Goal: Check status: Check status

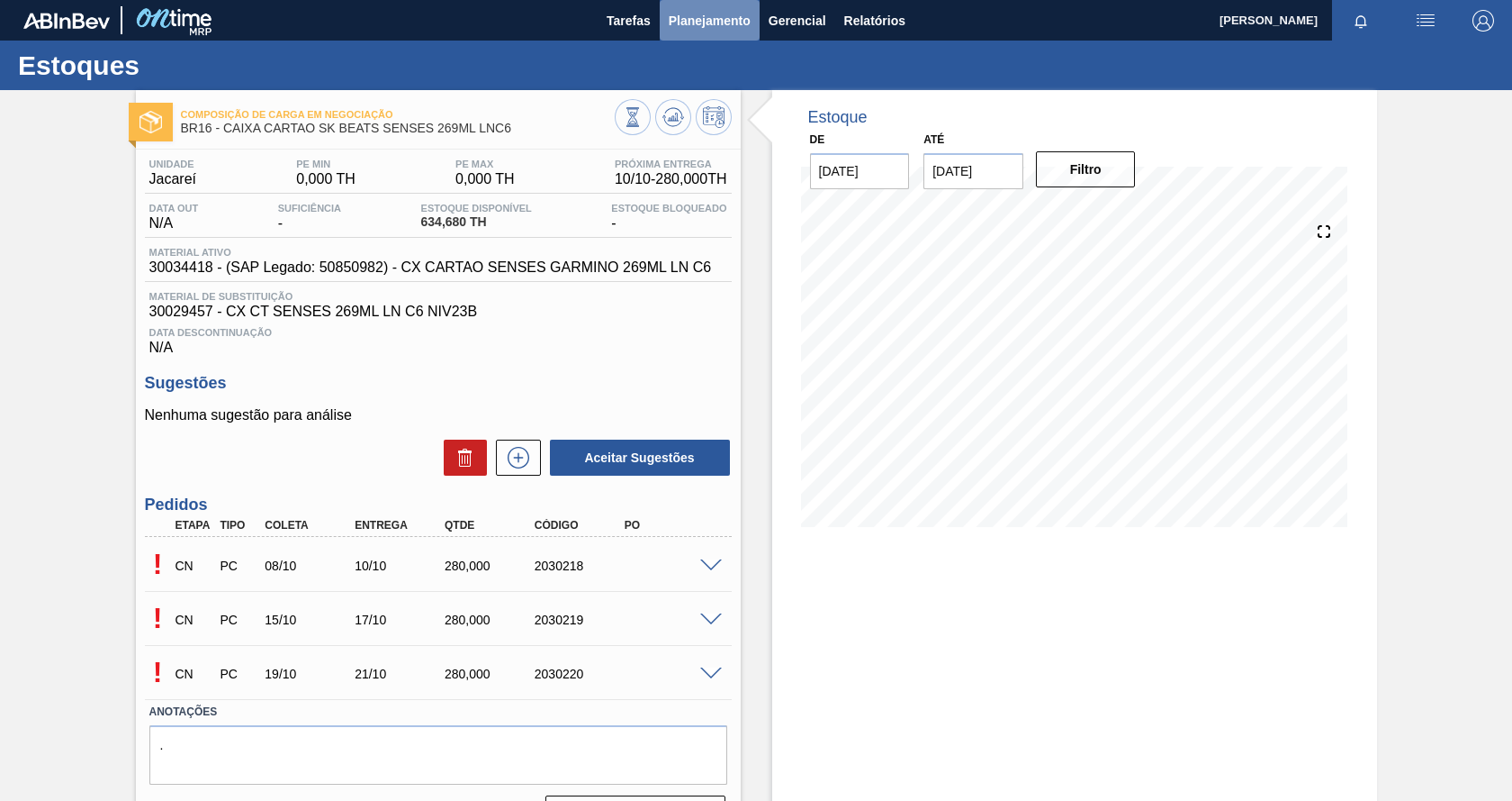
click at [696, 10] on span "Planejamento" at bounding box center [710, 21] width 82 height 22
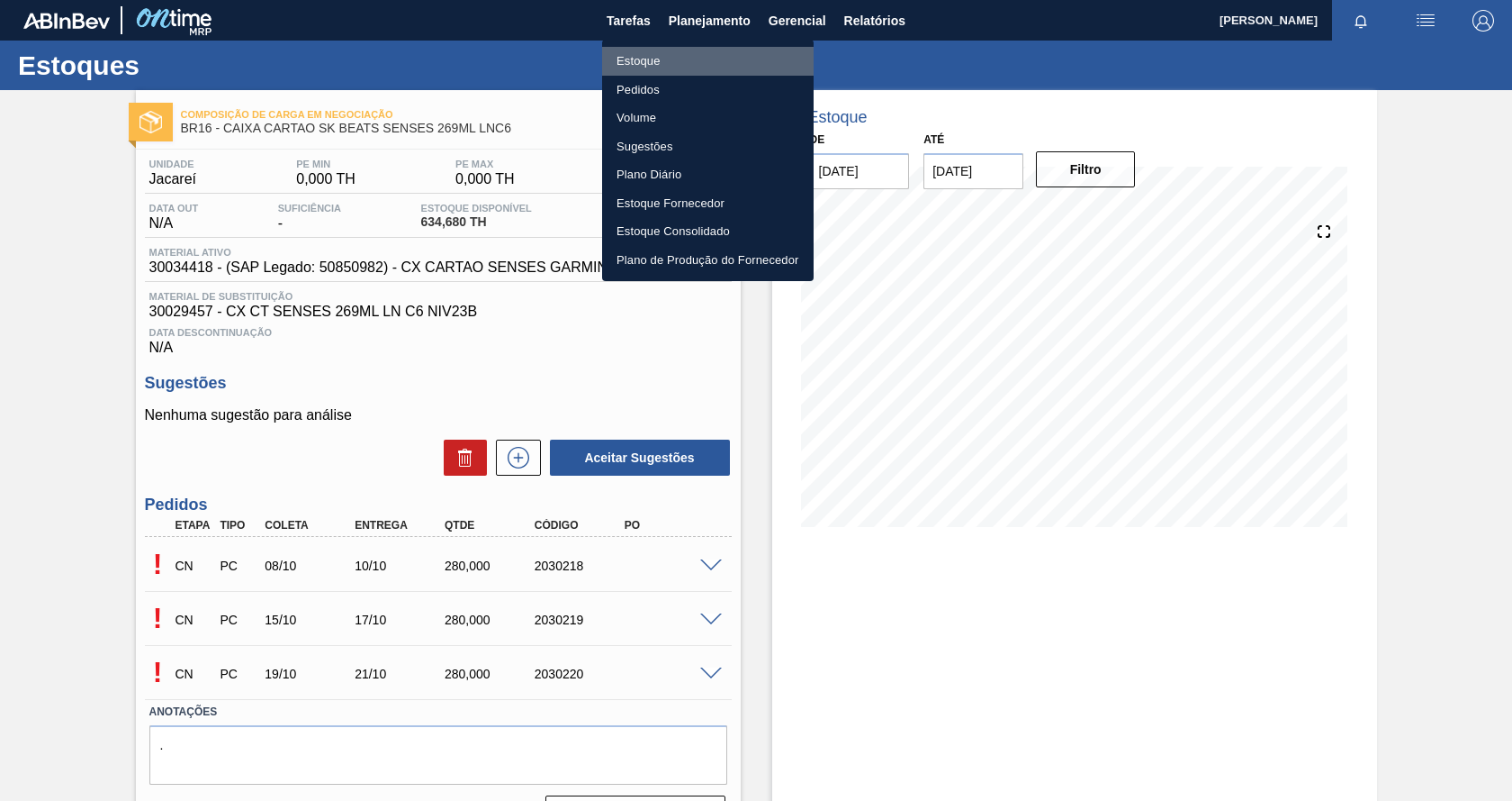
click at [662, 65] on li "Estoque" at bounding box center [708, 62] width 212 height 29
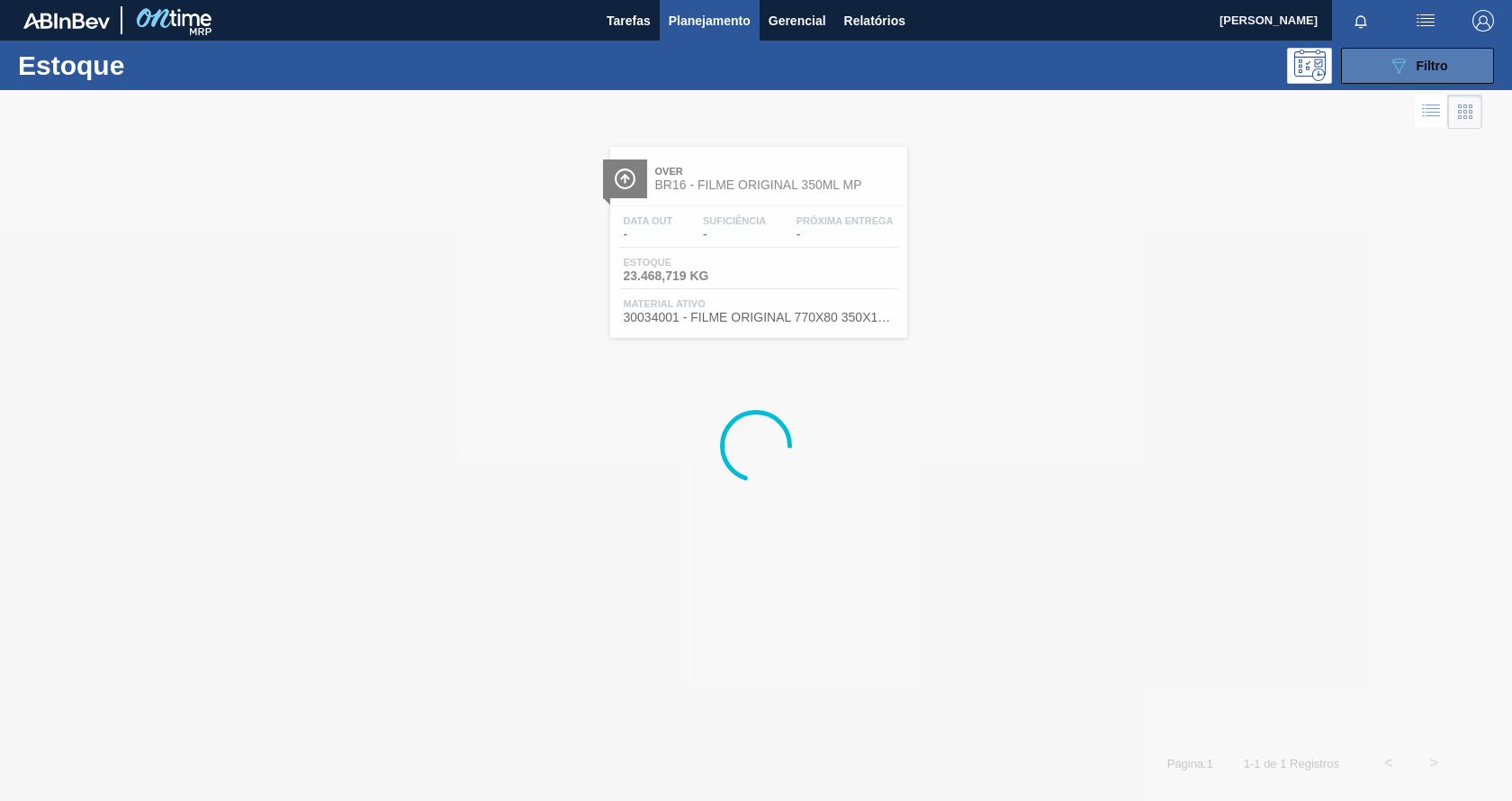
click at [1432, 75] on div "089F7B8B-B2A5-4AFE-B5C0-19BA573D28AC Filtro" at bounding box center [1418, 65] width 60 height 22
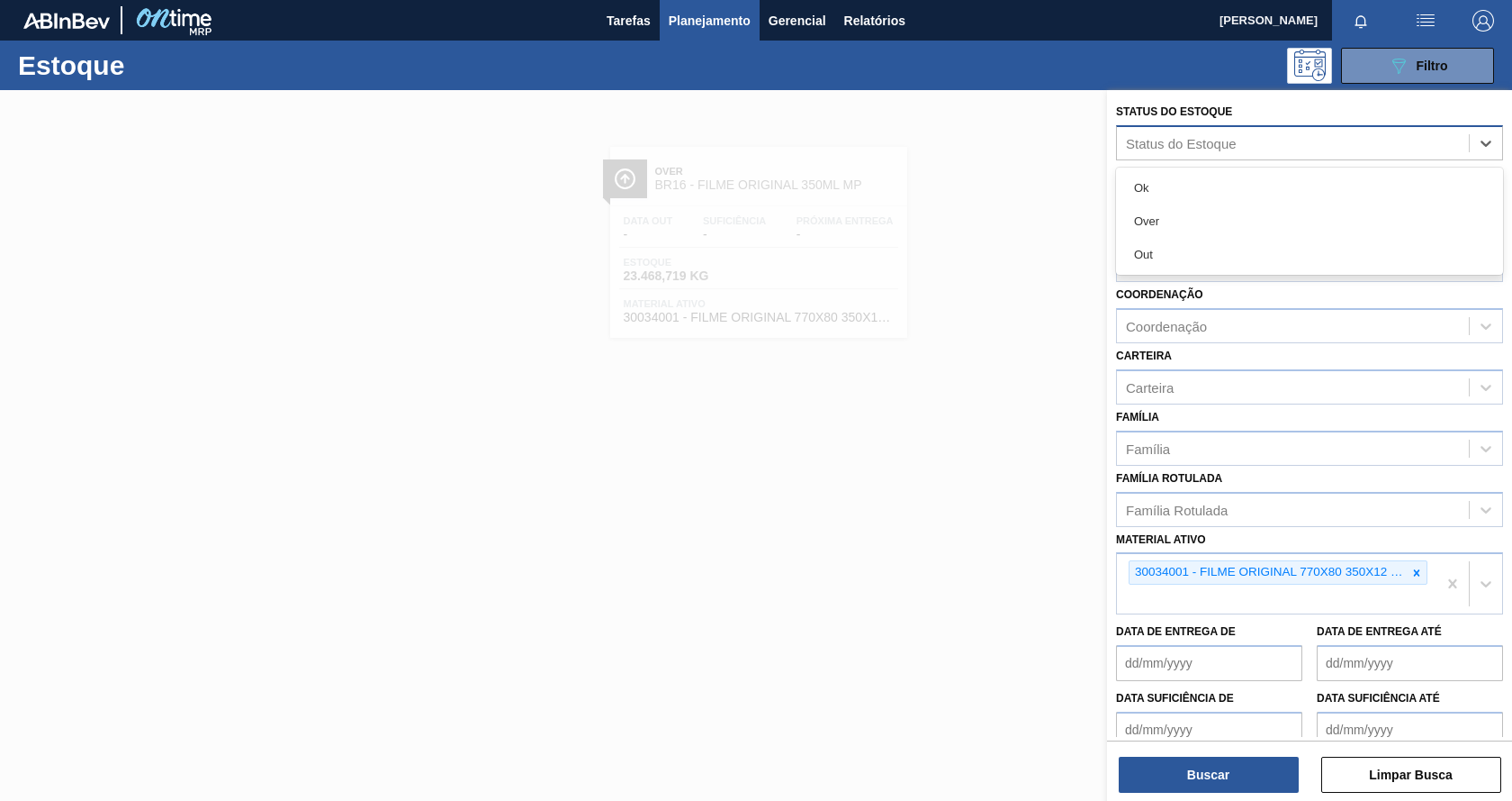
click at [1185, 147] on div "Status do Estoque" at bounding box center [1181, 143] width 111 height 15
click at [1049, 405] on div at bounding box center [756, 490] width 1512 height 801
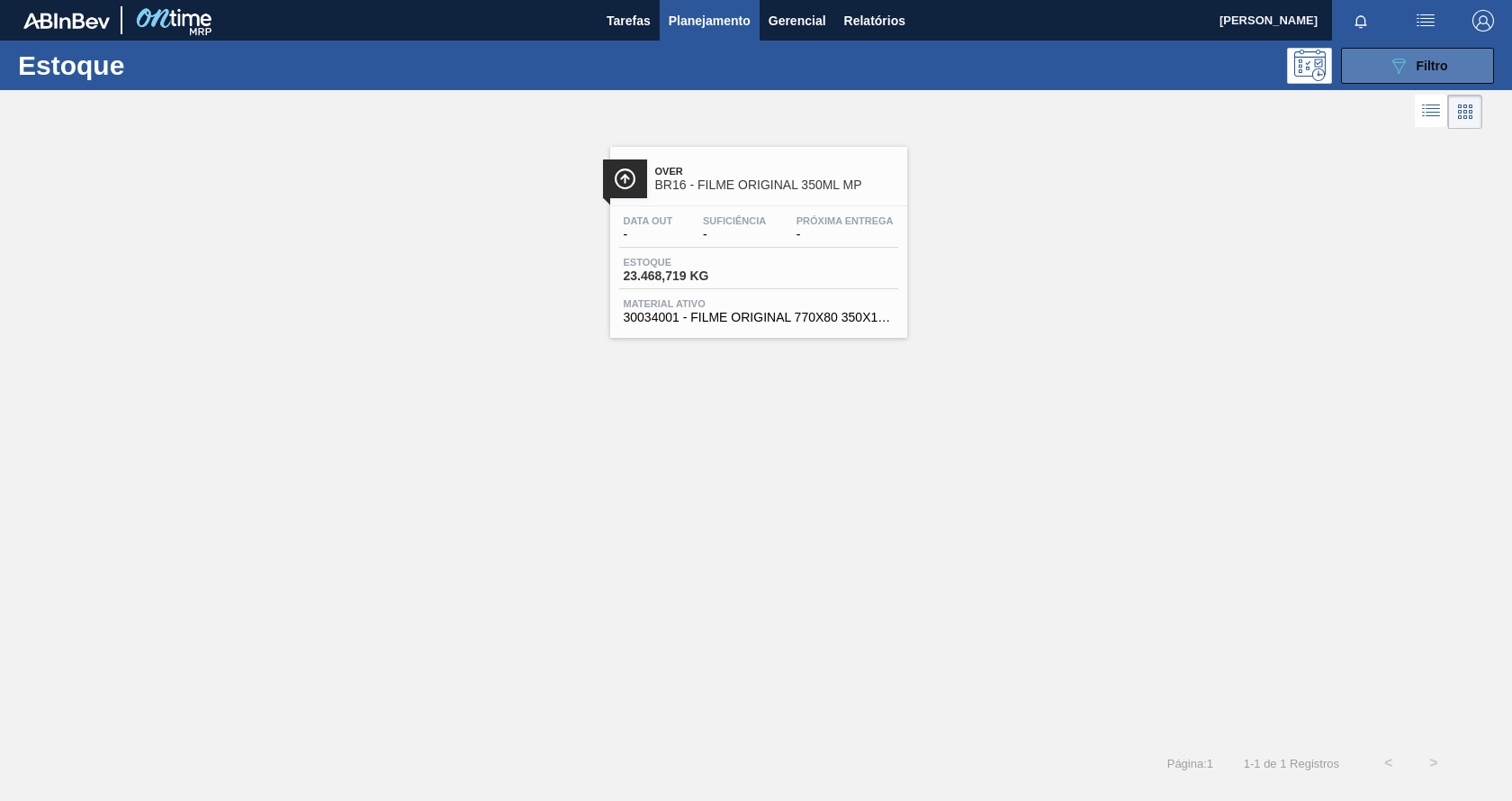
click at [1377, 66] on button "089F7B8B-B2A5-4AFE-B5C0-19BA573D28AC Filtro" at bounding box center [1418, 65] width 153 height 36
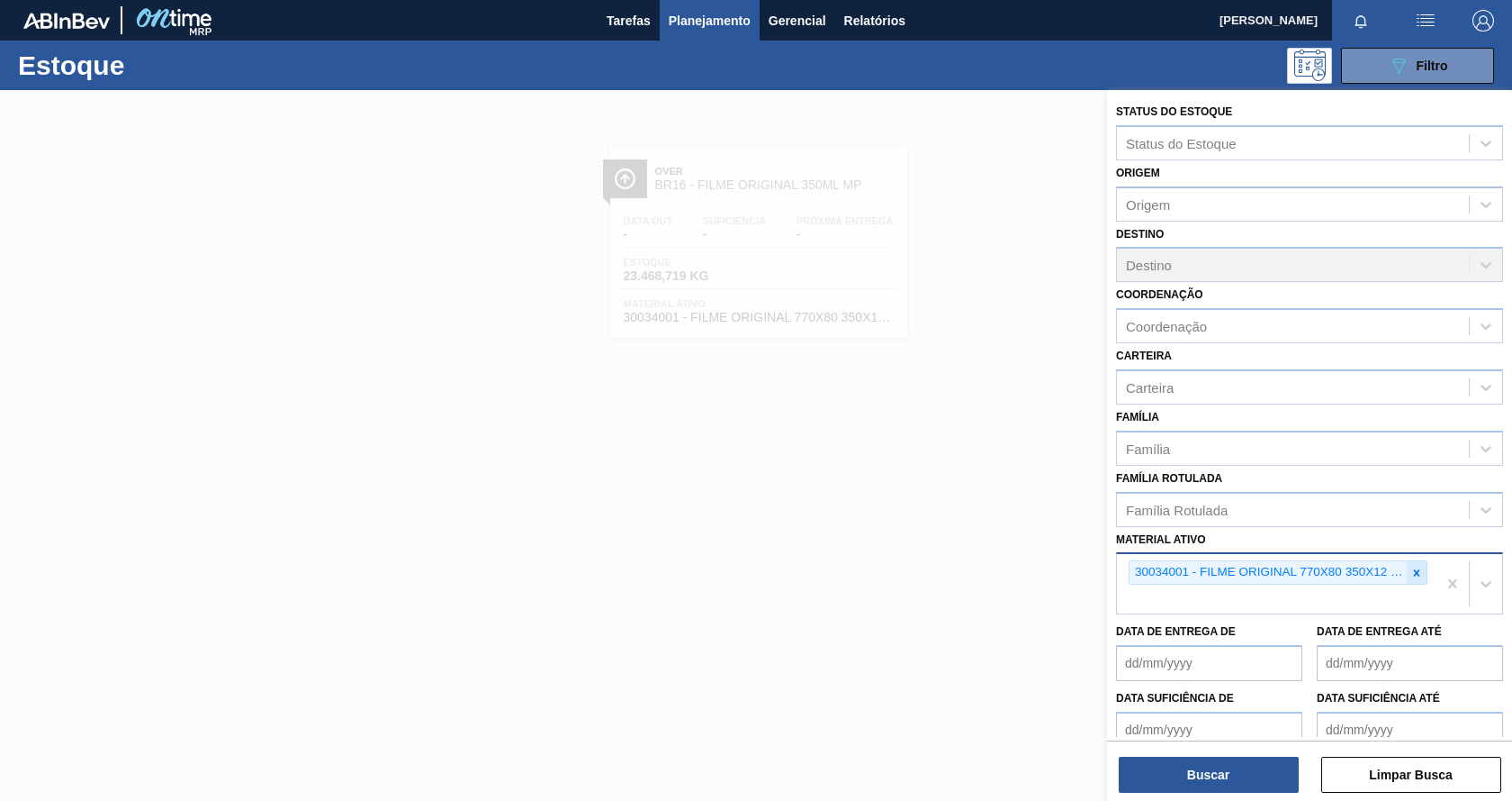
click at [1418, 569] on icon at bounding box center [1417, 573] width 13 height 13
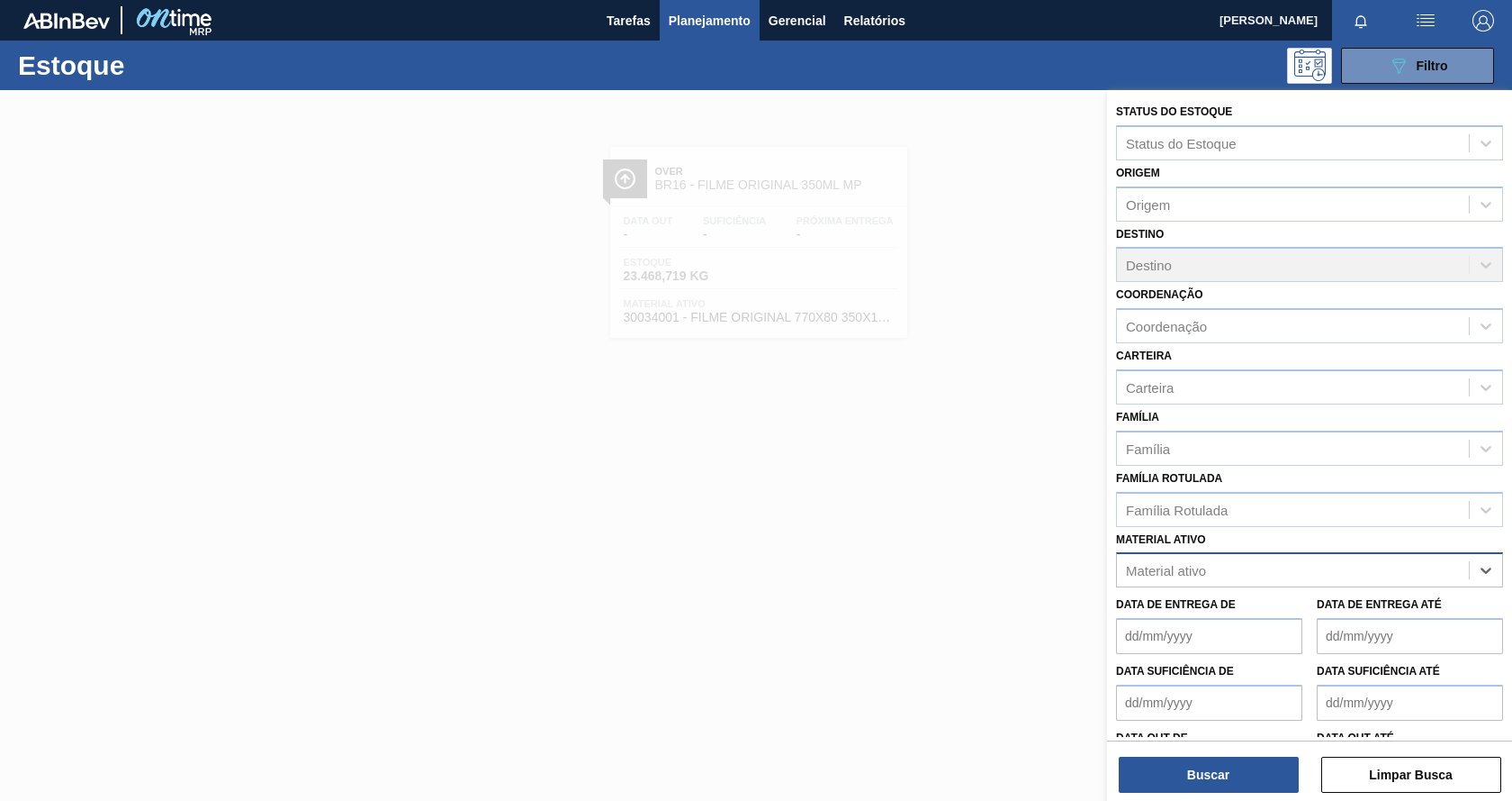
paste ativo "30003188"
type ativo "30003188"
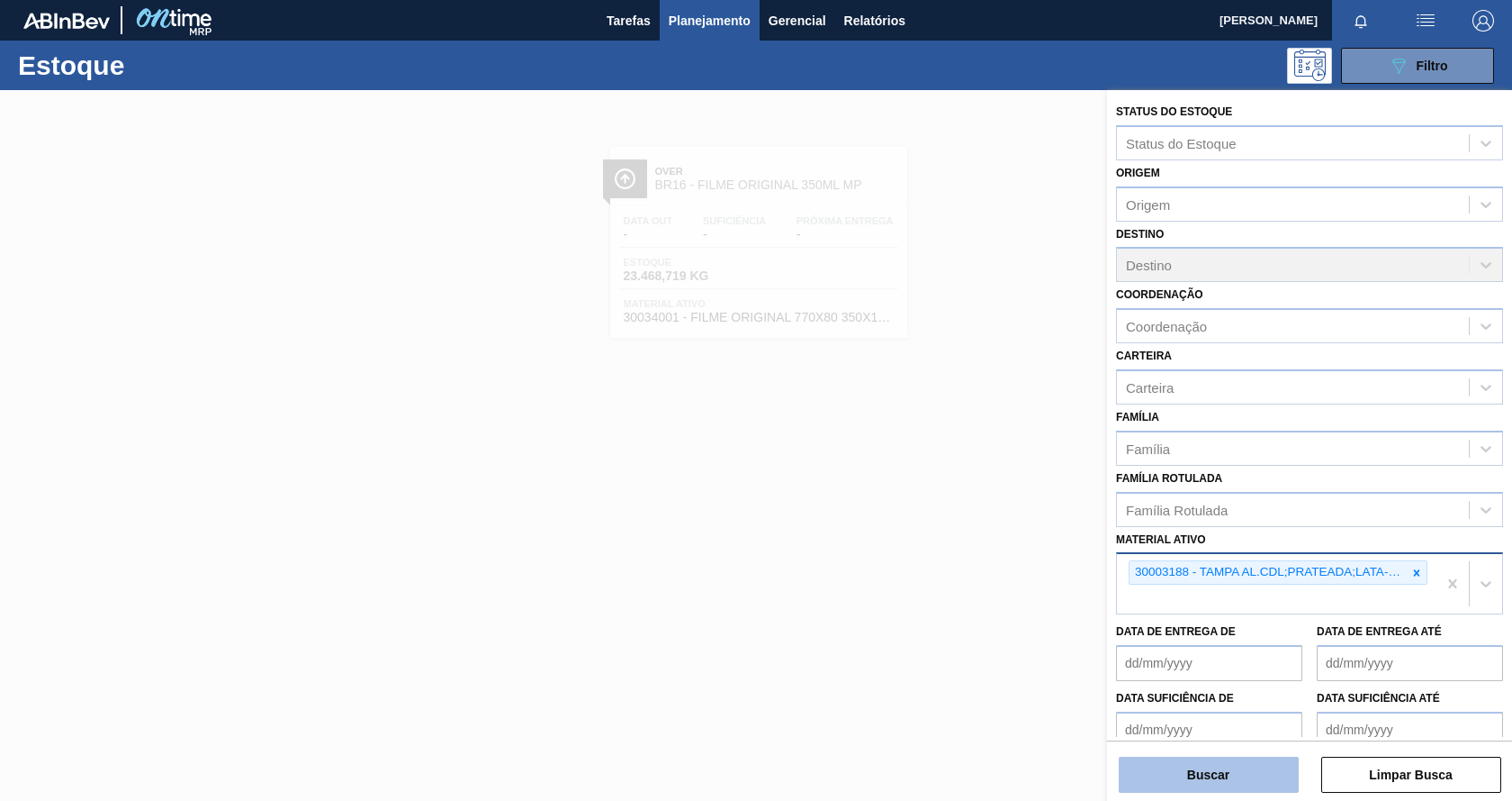
click at [1140, 775] on button "Buscar" at bounding box center [1209, 775] width 180 height 36
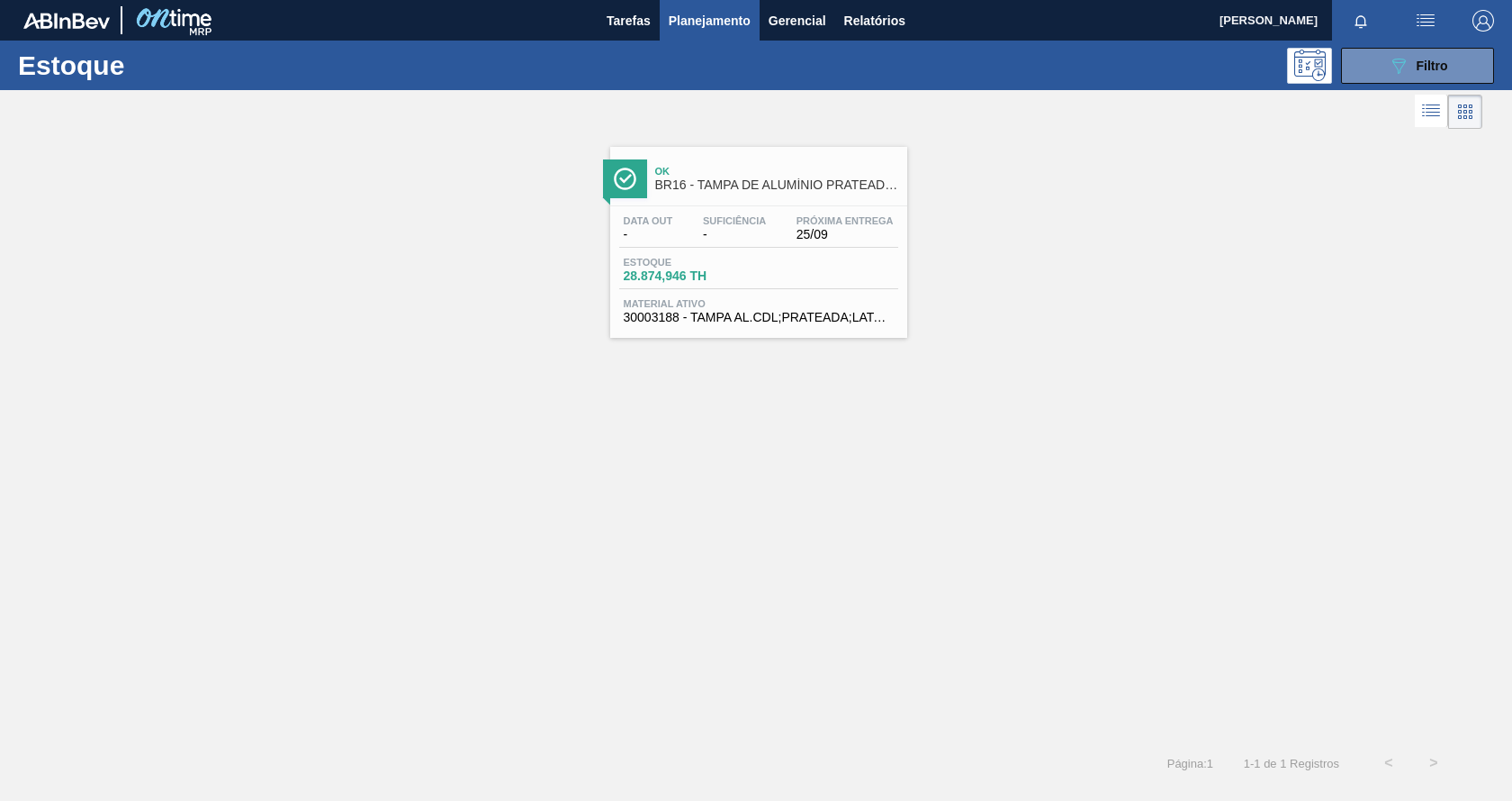
click at [855, 185] on span "BR16 - TAMPA DE ALUMÍNIO PRATEADA BALL CDL" at bounding box center [776, 185] width 243 height 14
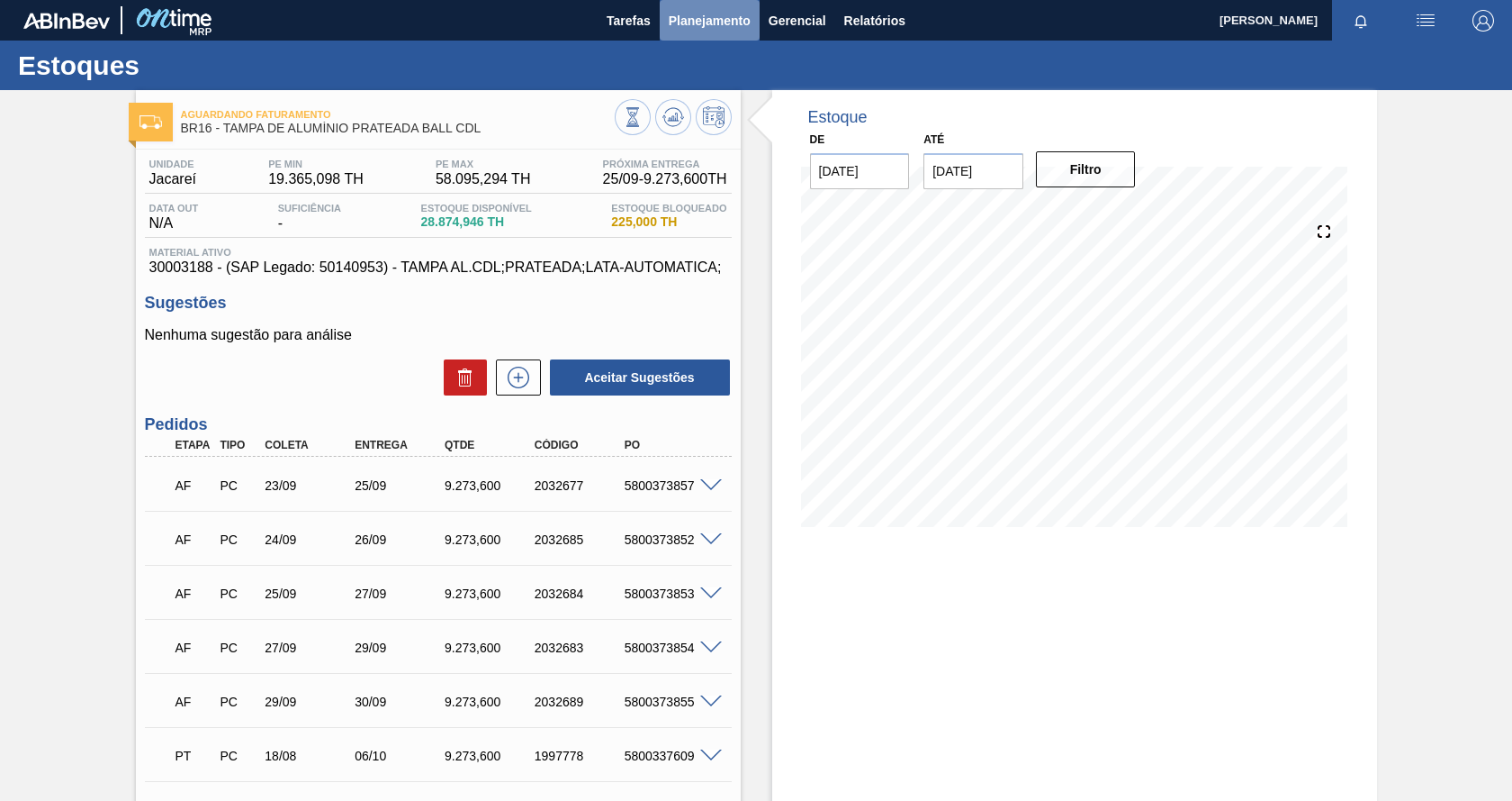
click at [696, 22] on span "Planejamento" at bounding box center [710, 21] width 82 height 22
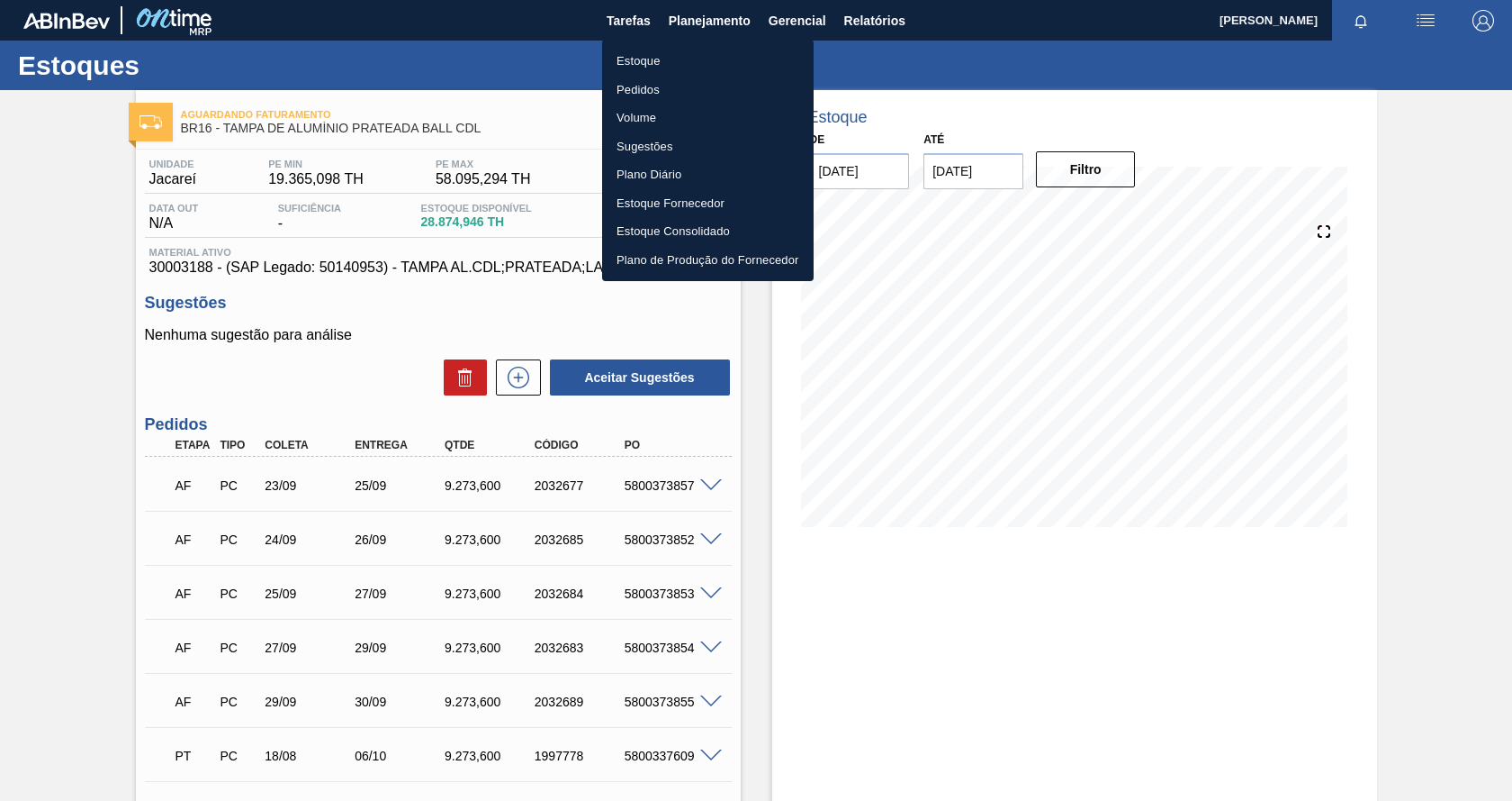
click at [637, 67] on li "Estoque" at bounding box center [708, 62] width 212 height 29
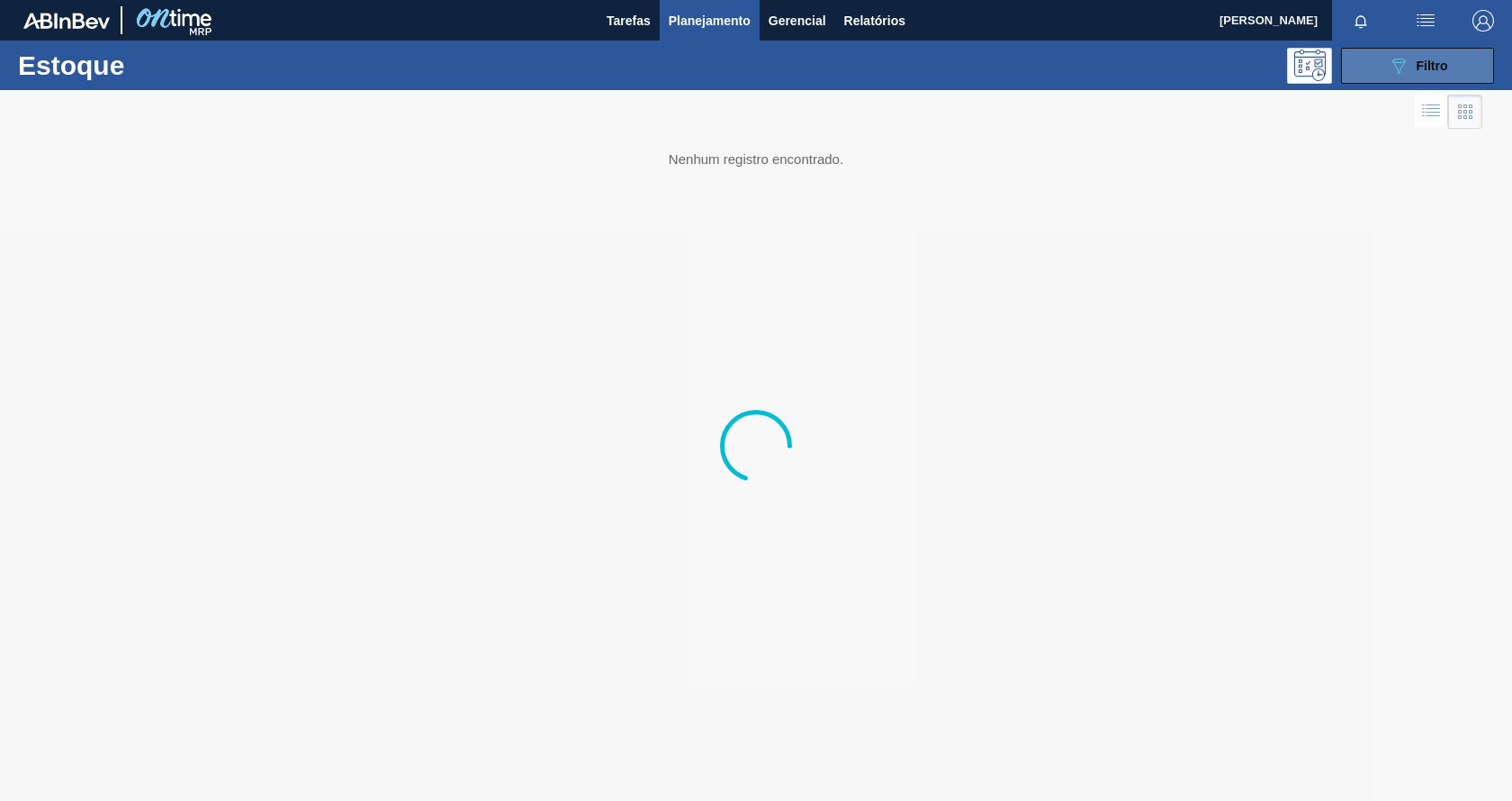
click at [1412, 73] on div "089F7B8B-B2A5-4AFE-B5C0-19BA573D28AC Filtro" at bounding box center [1418, 65] width 60 height 22
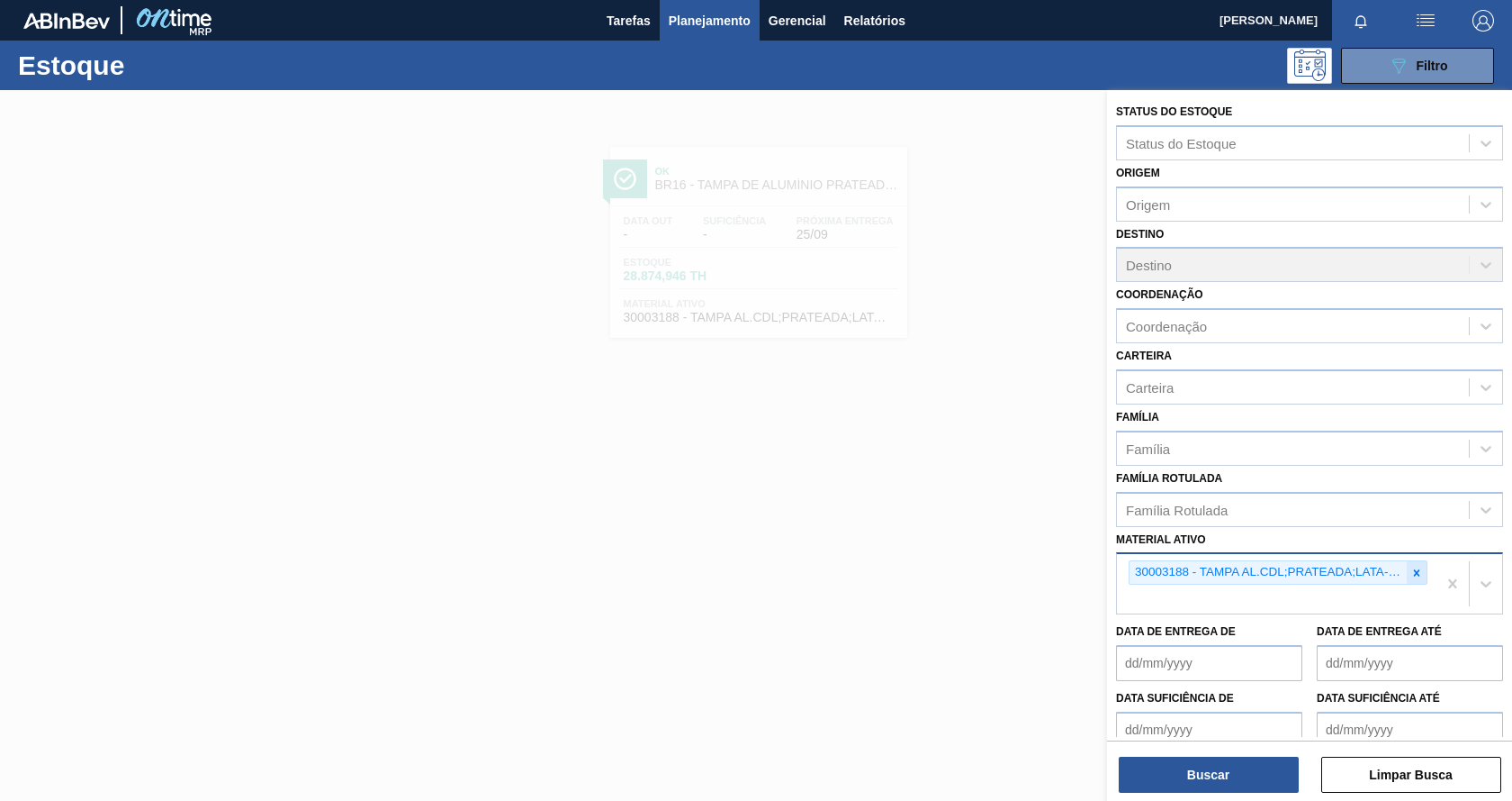
click at [1414, 566] on icon at bounding box center [1417, 573] width 13 height 13
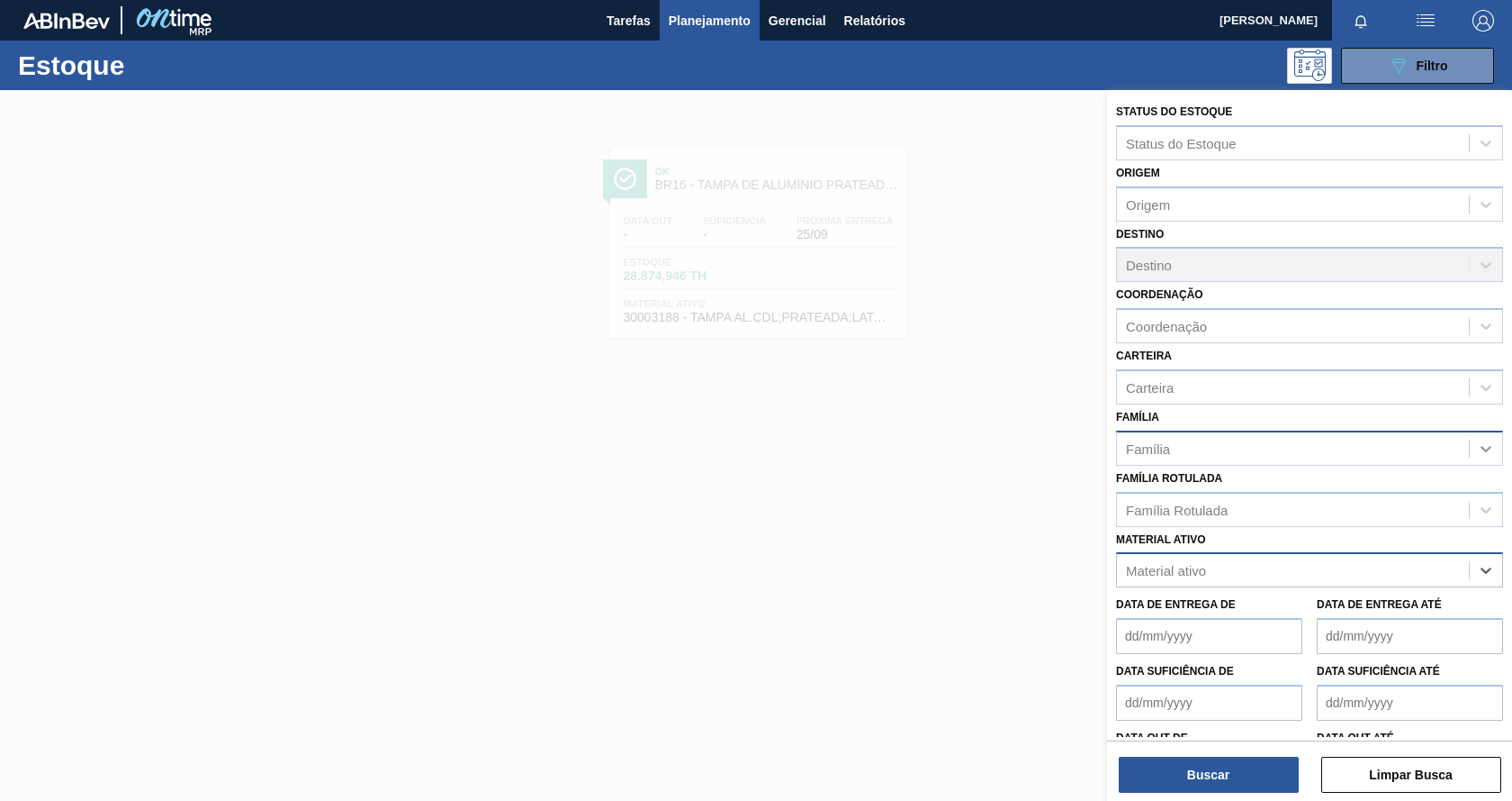
paste ativo "30002293"
type ativo "30002293"
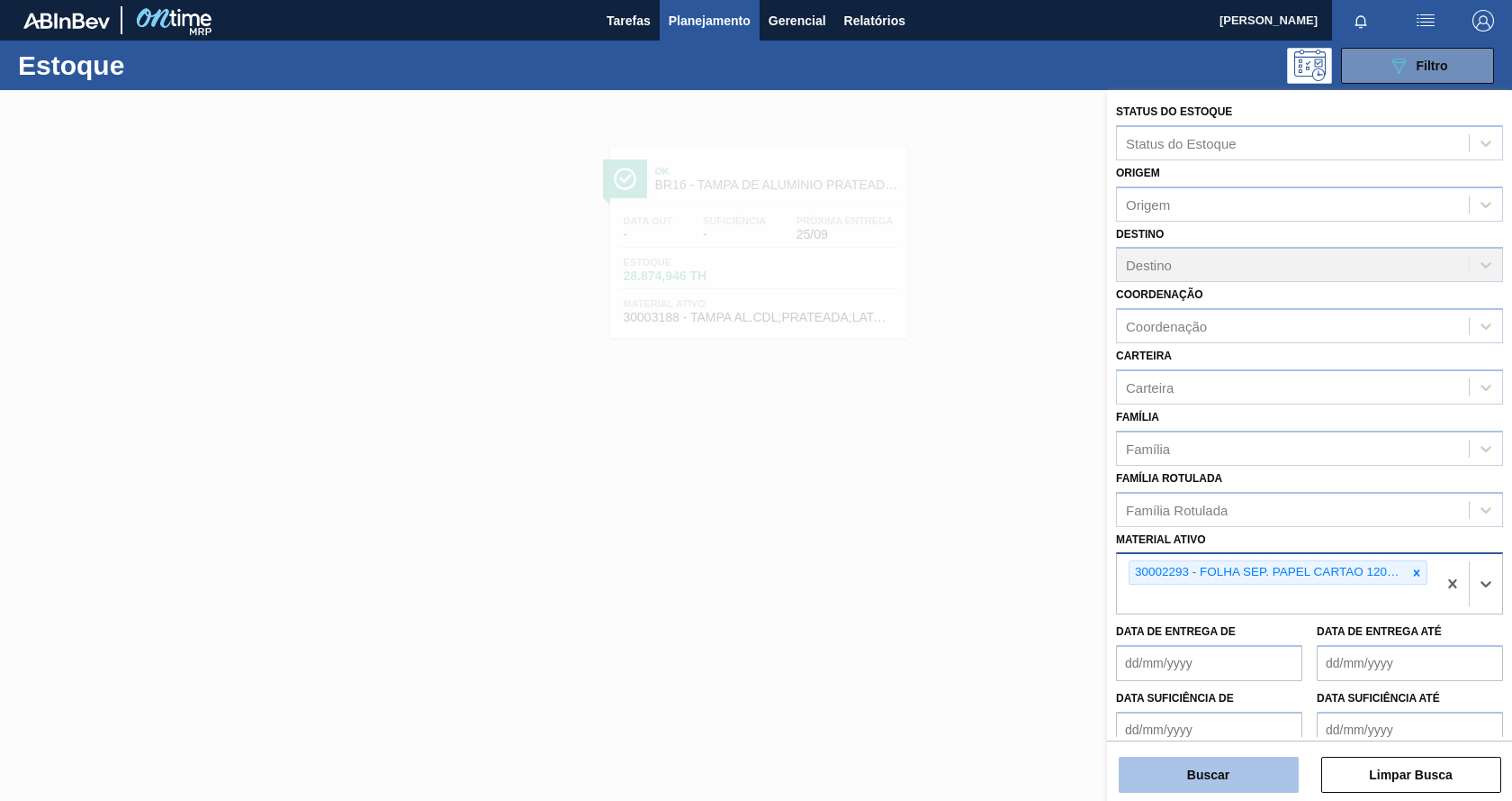
click at [1154, 781] on button "Buscar" at bounding box center [1209, 775] width 180 height 36
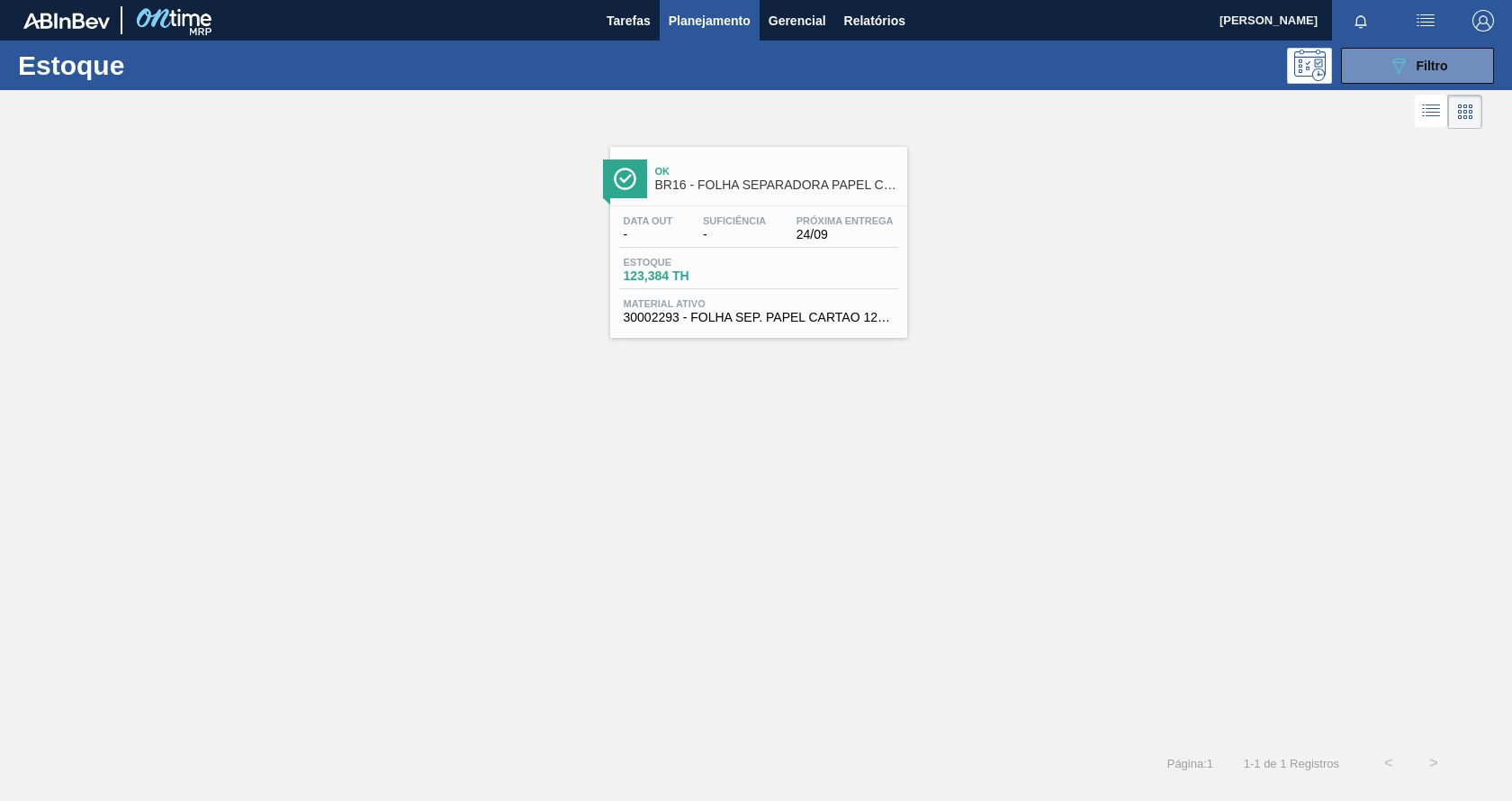
click at [743, 254] on div "Data out - Suficiência - Próxima Entrega 24/09 Estoque 123,384 TH Material ativ…" at bounding box center [759, 267] width 297 height 123
